Goal: Find specific page/section: Find specific page/section

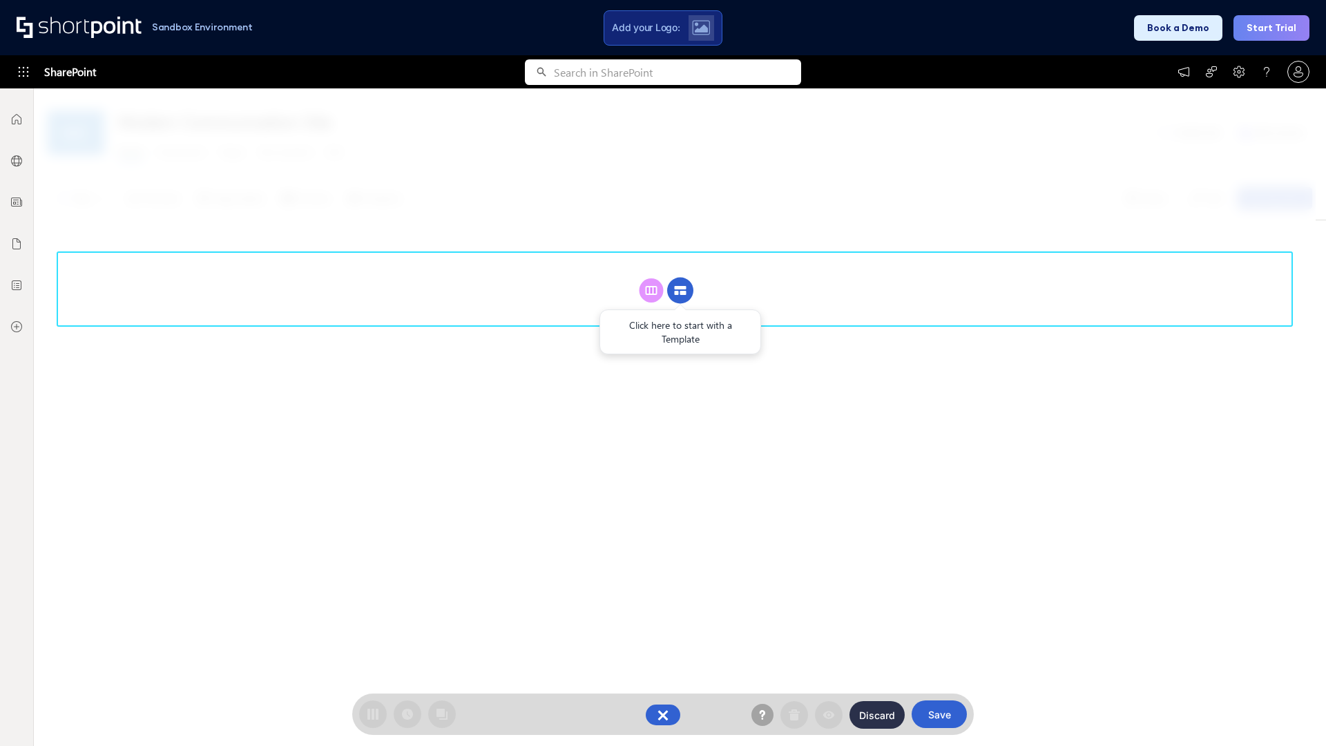
click at [680, 290] on circle at bounding box center [680, 291] width 26 height 26
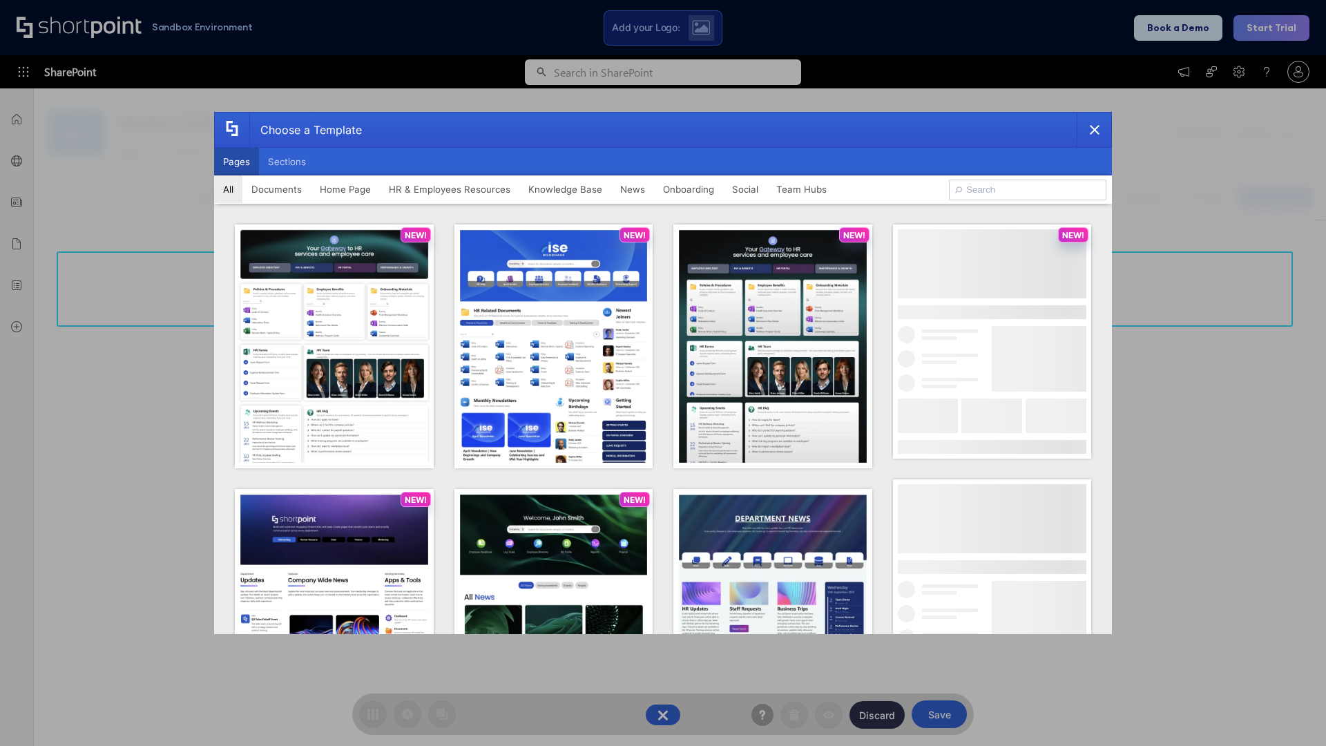
click at [236, 162] on button "Pages" at bounding box center [236, 162] width 45 height 28
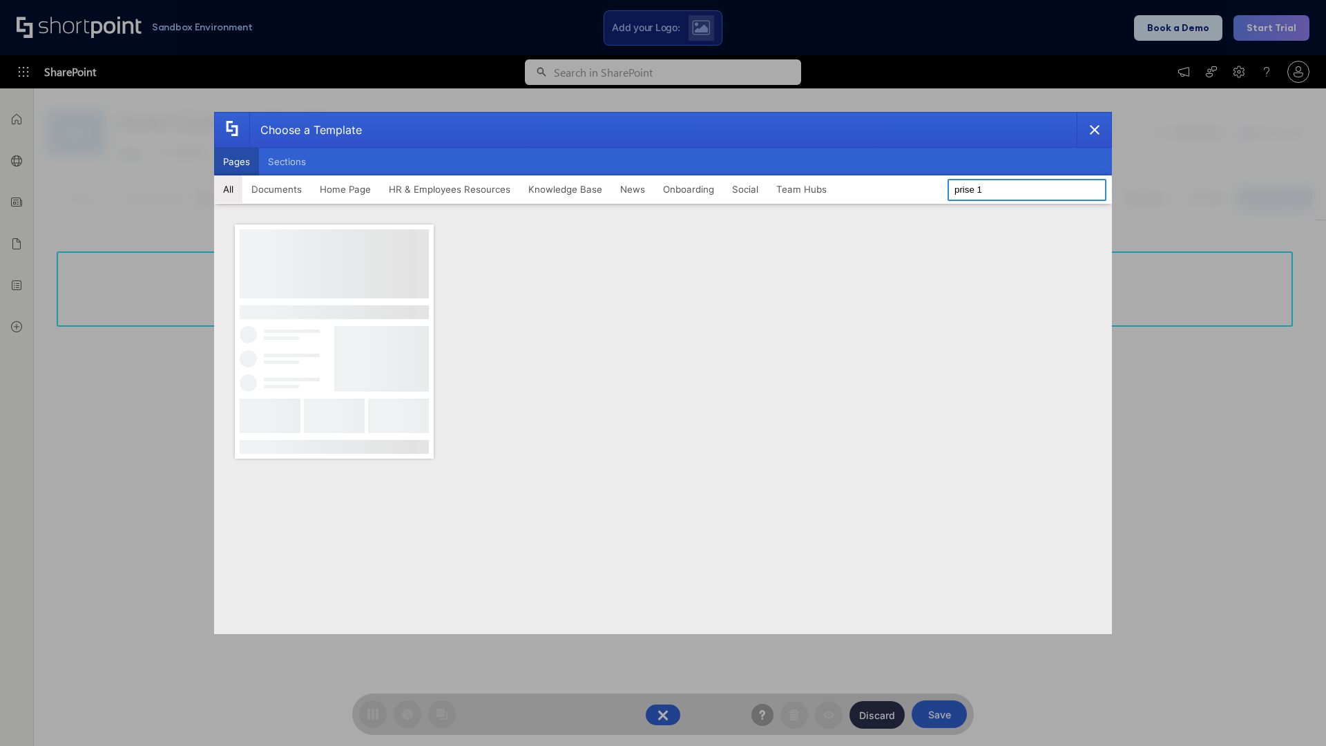
type input "prise 1"
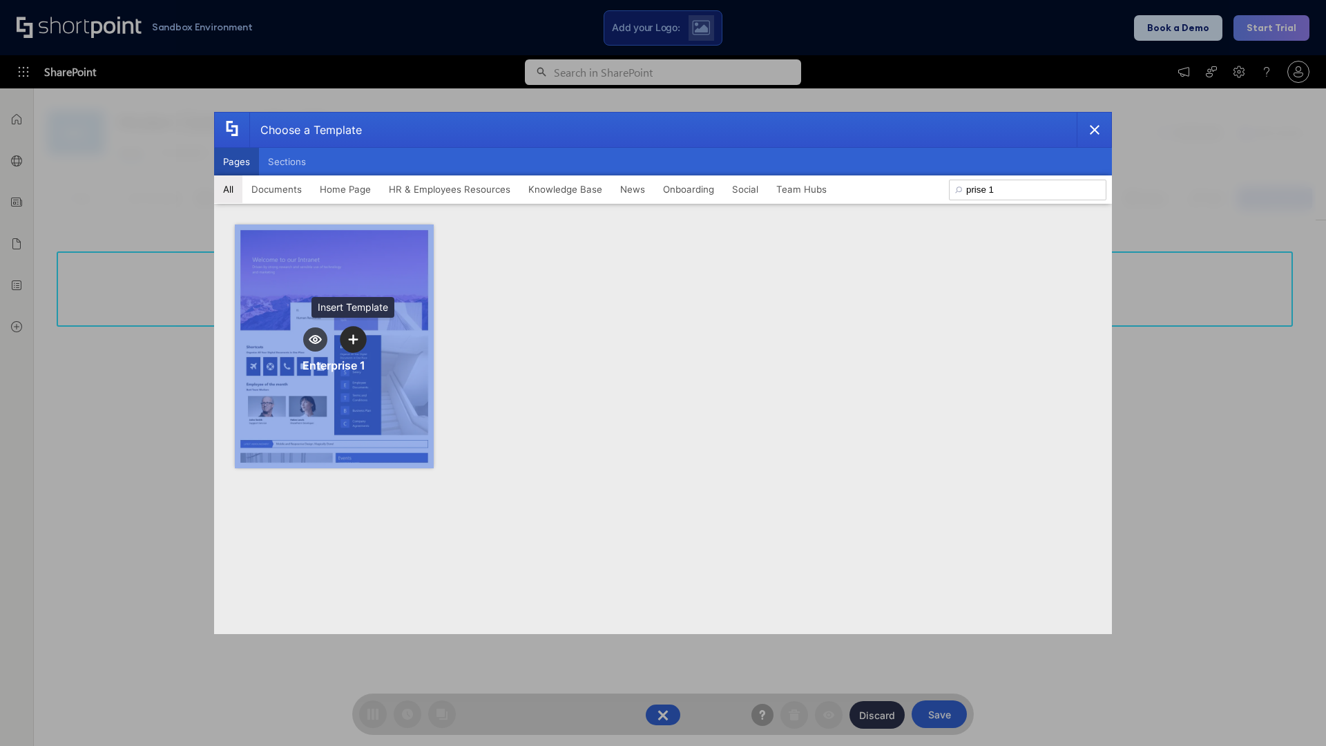
click at [353, 339] on icon "template selector" at bounding box center [353, 339] width 10 height 10
